Goal: Navigation & Orientation: Understand site structure

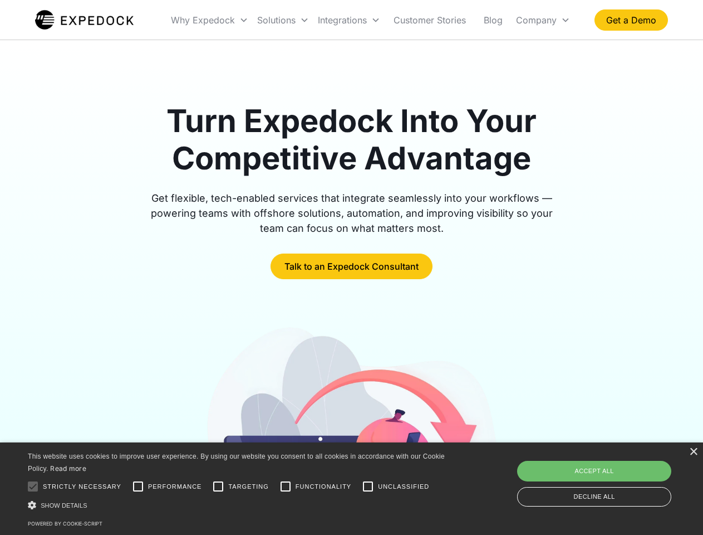
click at [371, 20] on div "Integrations" at bounding box center [349, 20] width 71 height 38
click at [210, 20] on div "Why Expedock" at bounding box center [203, 19] width 64 height 11
click at [283, 20] on div "Solutions" at bounding box center [276, 19] width 38 height 11
click at [349, 20] on div "Integrations" at bounding box center [342, 19] width 49 height 11
click at [543, 20] on div "Company" at bounding box center [536, 19] width 41 height 11
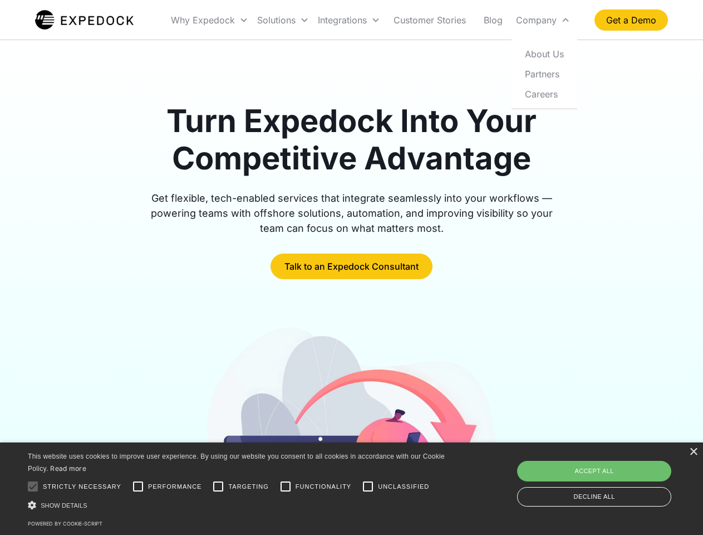
click at [33, 486] on div at bounding box center [33, 486] width 22 height 22
click at [138, 486] on input "Performance" at bounding box center [138, 486] width 22 height 22
checkbox input "true"
click at [218, 486] on input "Targeting" at bounding box center [218, 486] width 22 height 22
checkbox input "true"
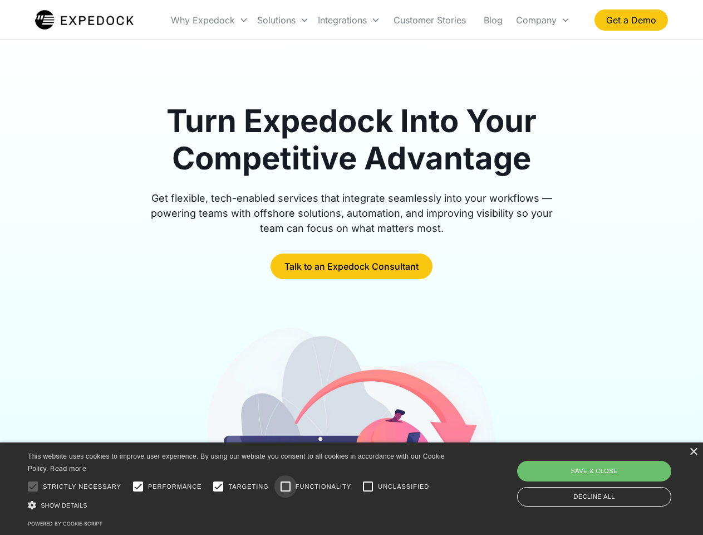
click at [286, 486] on input "Functionality" at bounding box center [286, 486] width 22 height 22
checkbox input "true"
click at [368, 486] on input "Unclassified" at bounding box center [368, 486] width 22 height 22
checkbox input "true"
